Goal: Transaction & Acquisition: Purchase product/service

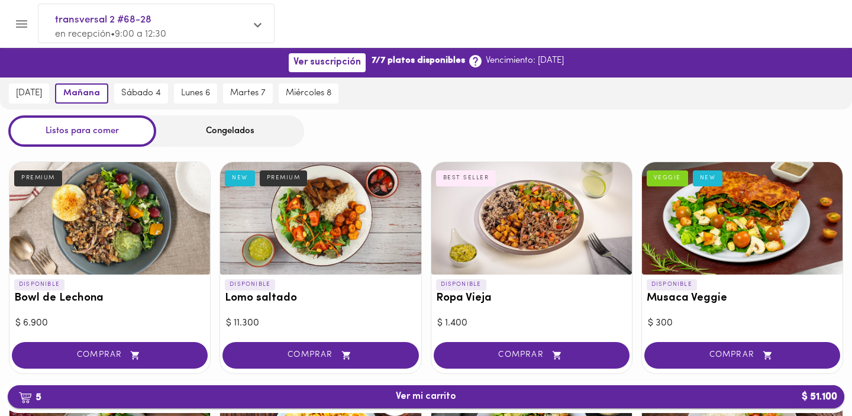
click at [424, 393] on span "5 Ver mi carrito $ 51.100" at bounding box center [426, 396] width 60 height 11
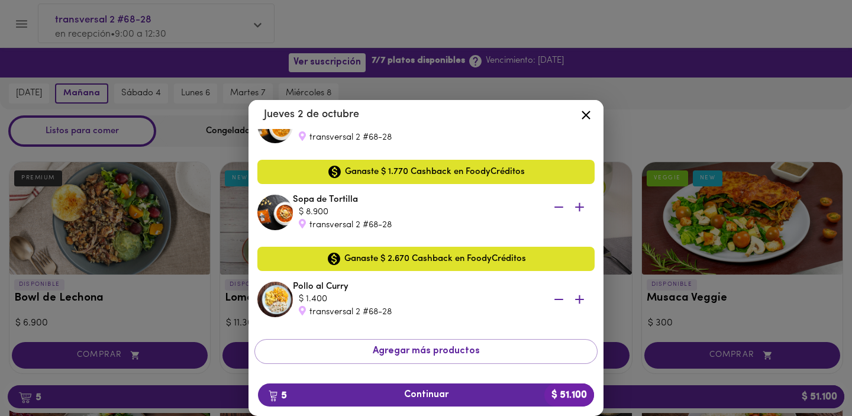
scroll to position [250, 0]
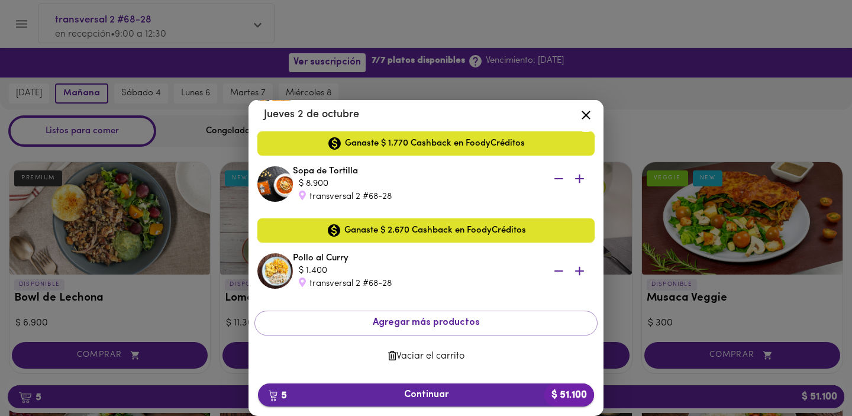
click at [412, 397] on span "5 Continuar $ 51.100" at bounding box center [426, 394] width 317 height 11
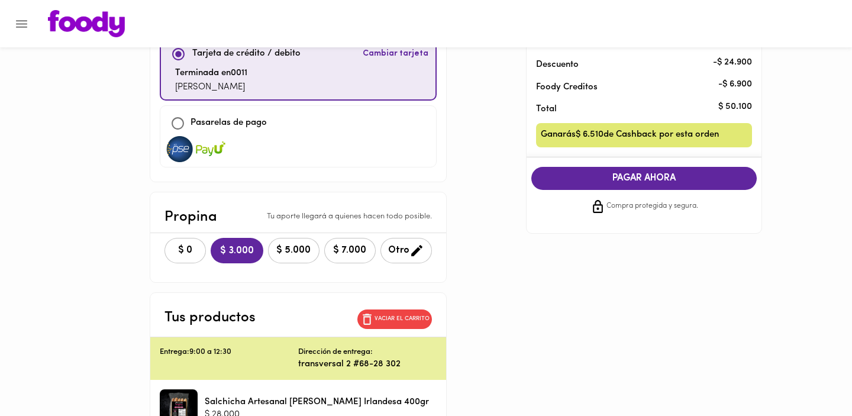
scroll to position [125, 0]
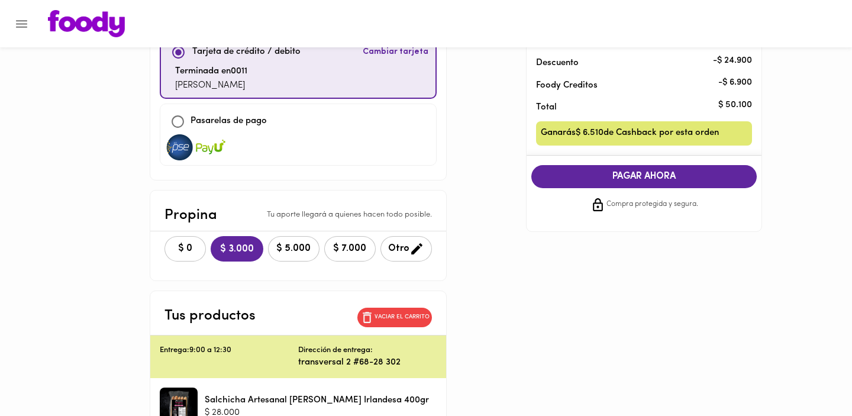
click at [207, 243] on div "$ 0 $ 3.000 $ 5.000 $ 7.000 Otro" at bounding box center [298, 248] width 296 height 35
click at [192, 244] on span "$ 0" at bounding box center [185, 248] width 26 height 11
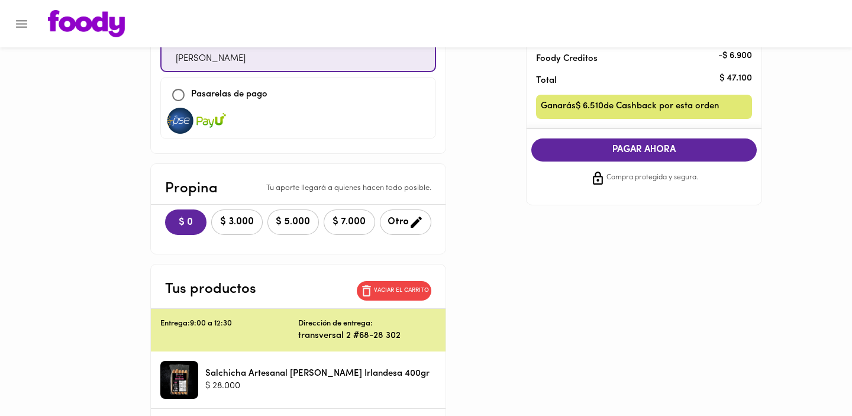
scroll to position [148, 0]
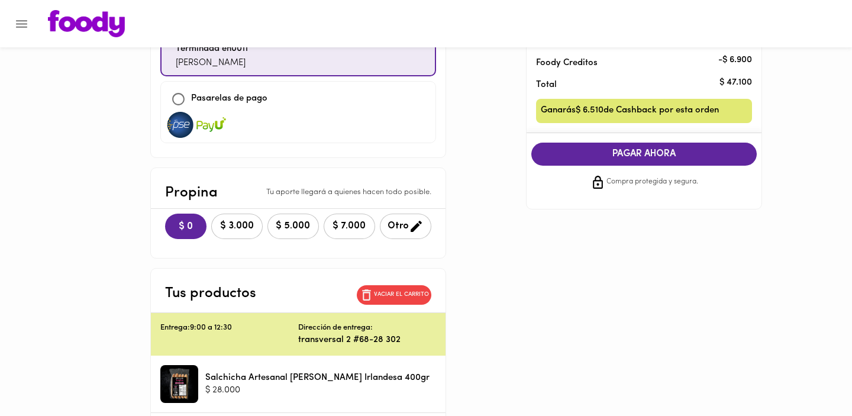
click at [656, 148] on button "PAGAR AHORA" at bounding box center [645, 154] width 226 height 23
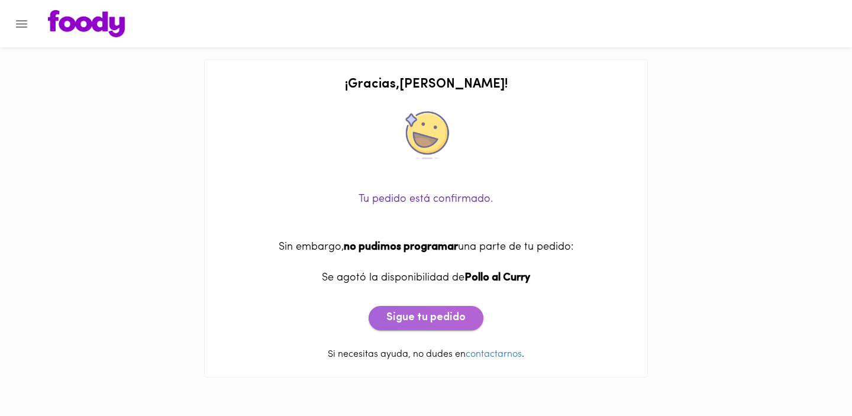
click at [460, 317] on span "Sigue tu pedido" at bounding box center [426, 318] width 79 height 13
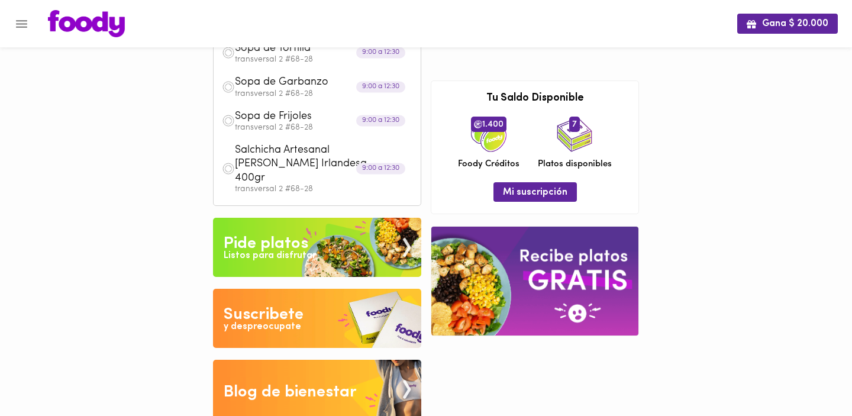
scroll to position [59, 0]
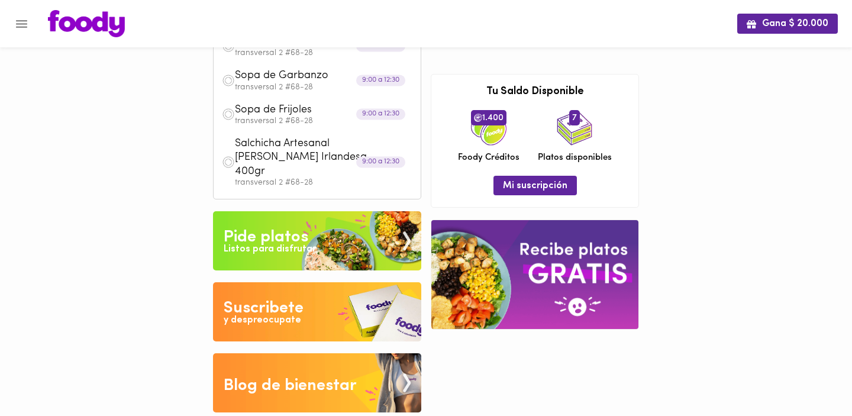
click at [304, 226] on div "Pide platos" at bounding box center [266, 238] width 85 height 24
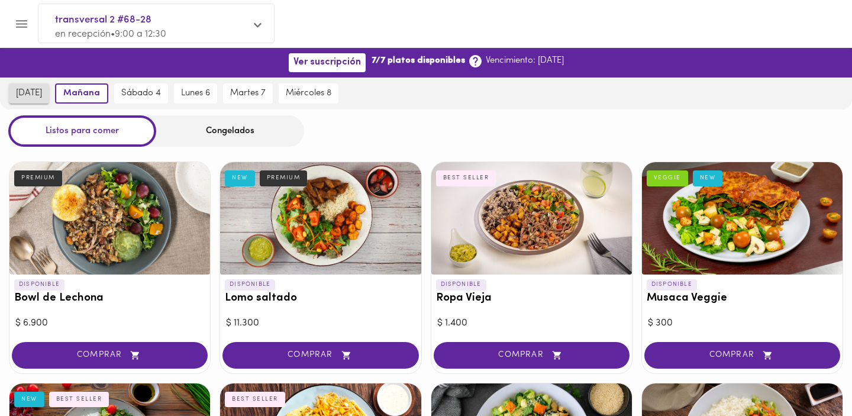
click at [36, 94] on span "[DATE]" at bounding box center [29, 93] width 26 height 11
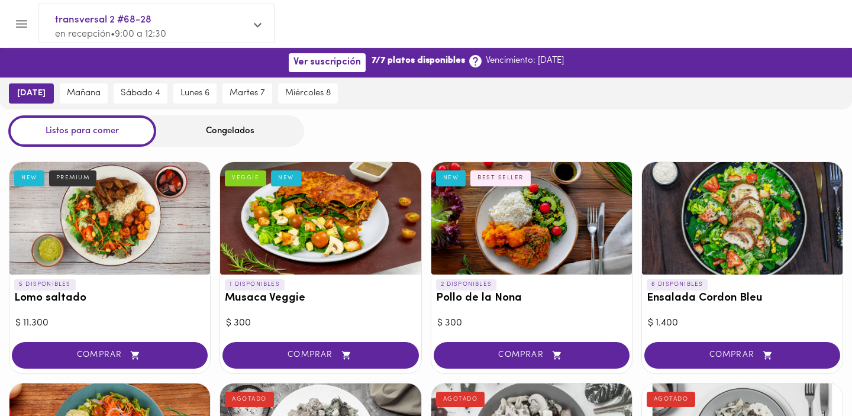
click at [88, 207] on div at bounding box center [109, 218] width 201 height 112
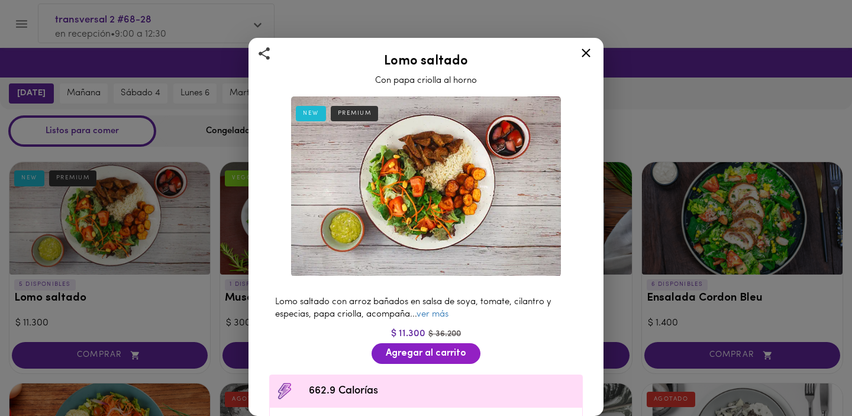
click at [588, 53] on icon at bounding box center [586, 53] width 15 height 15
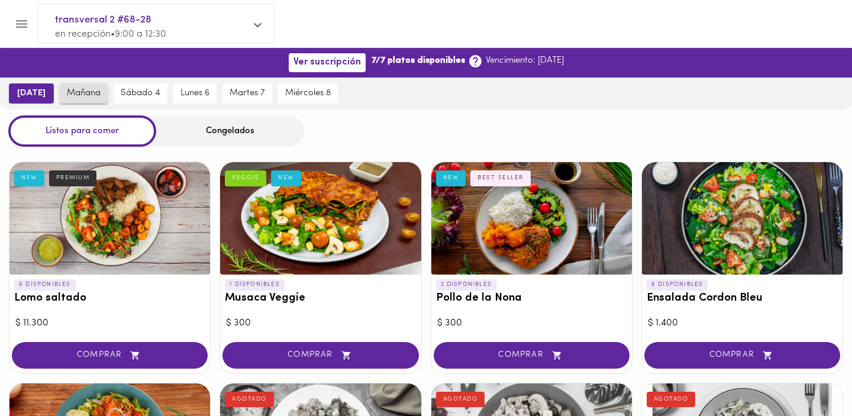
click at [67, 93] on span "mañana" at bounding box center [84, 93] width 34 height 11
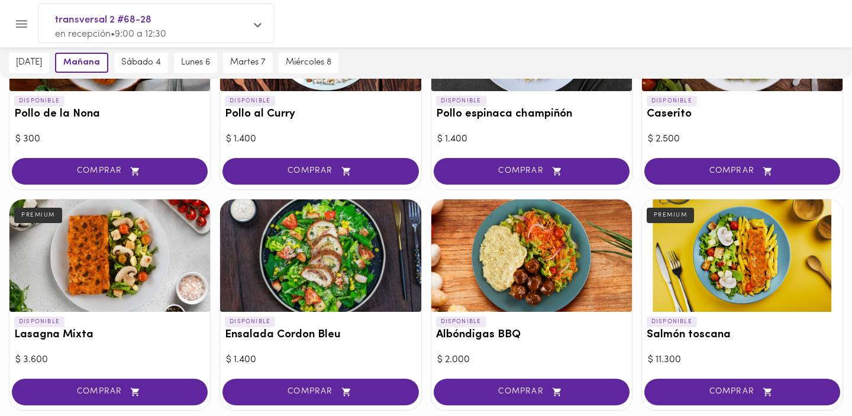
scroll to position [427, 0]
